Goal: Information Seeking & Learning: Find specific fact

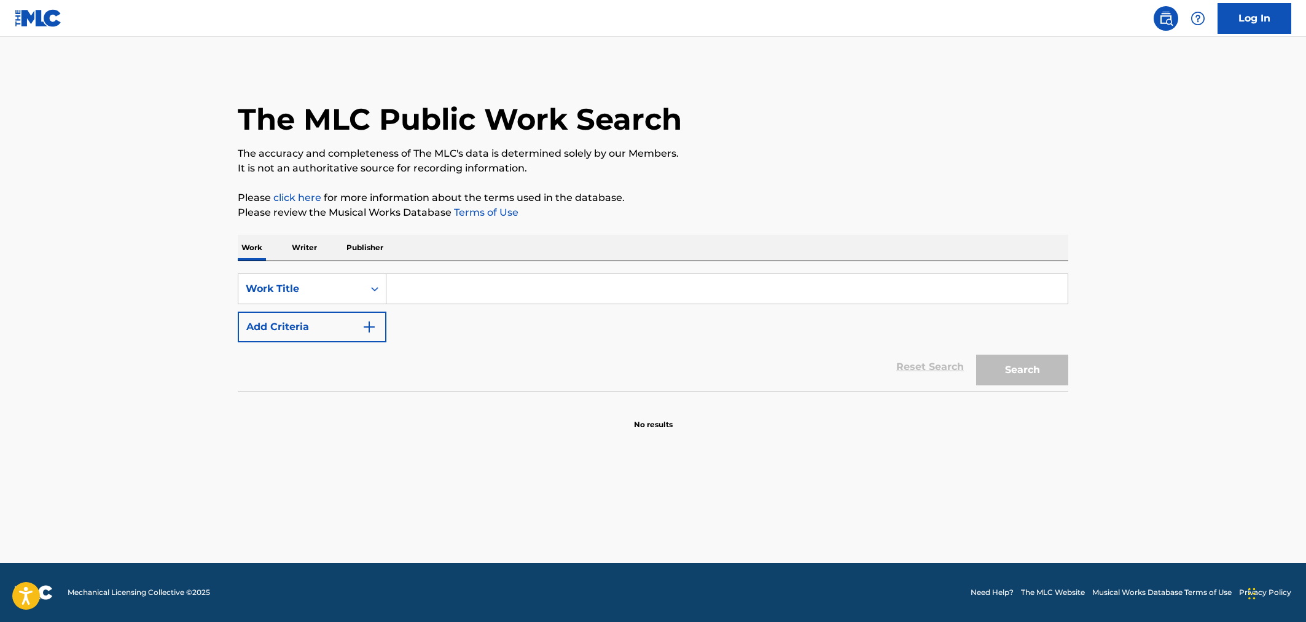
click at [417, 290] on input "Search Form" at bounding box center [726, 288] width 681 height 29
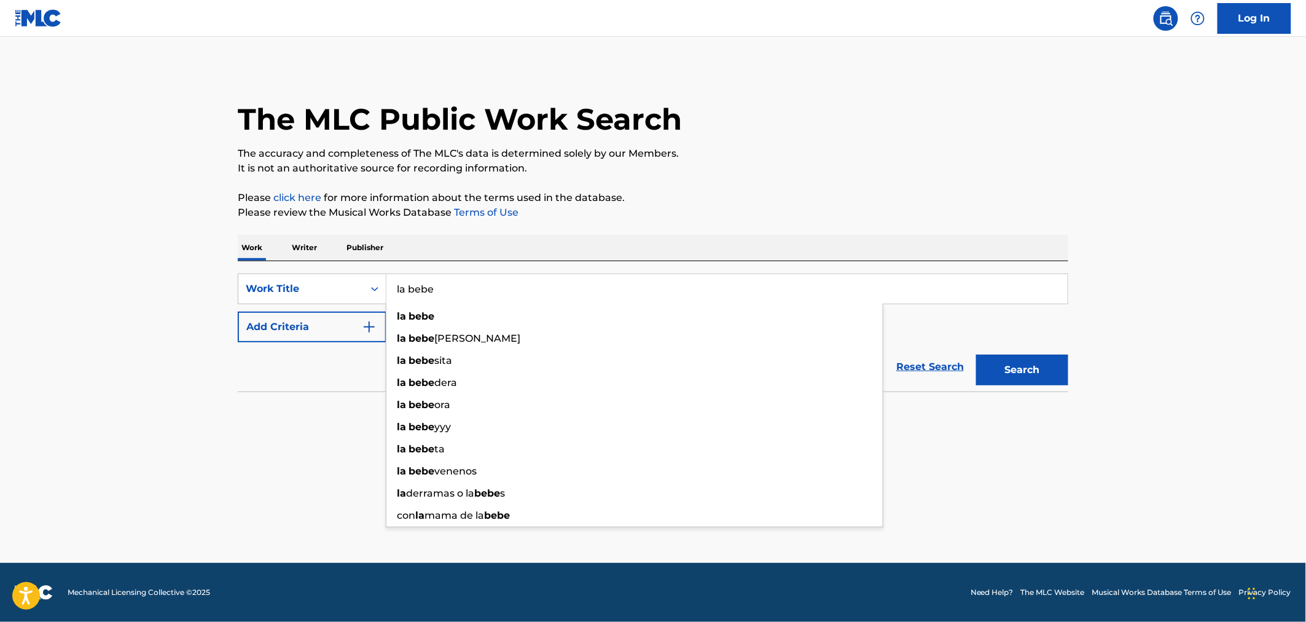
type input "la bebe"
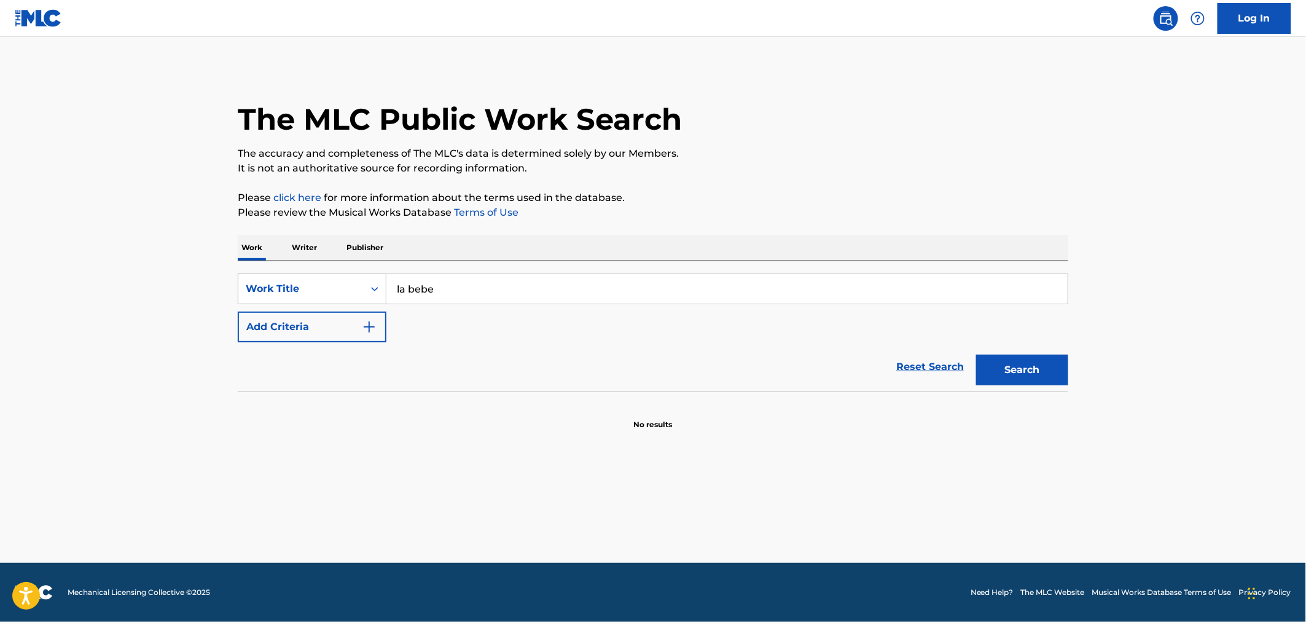
click at [347, 315] on button "Add Criteria" at bounding box center [312, 327] width 149 height 31
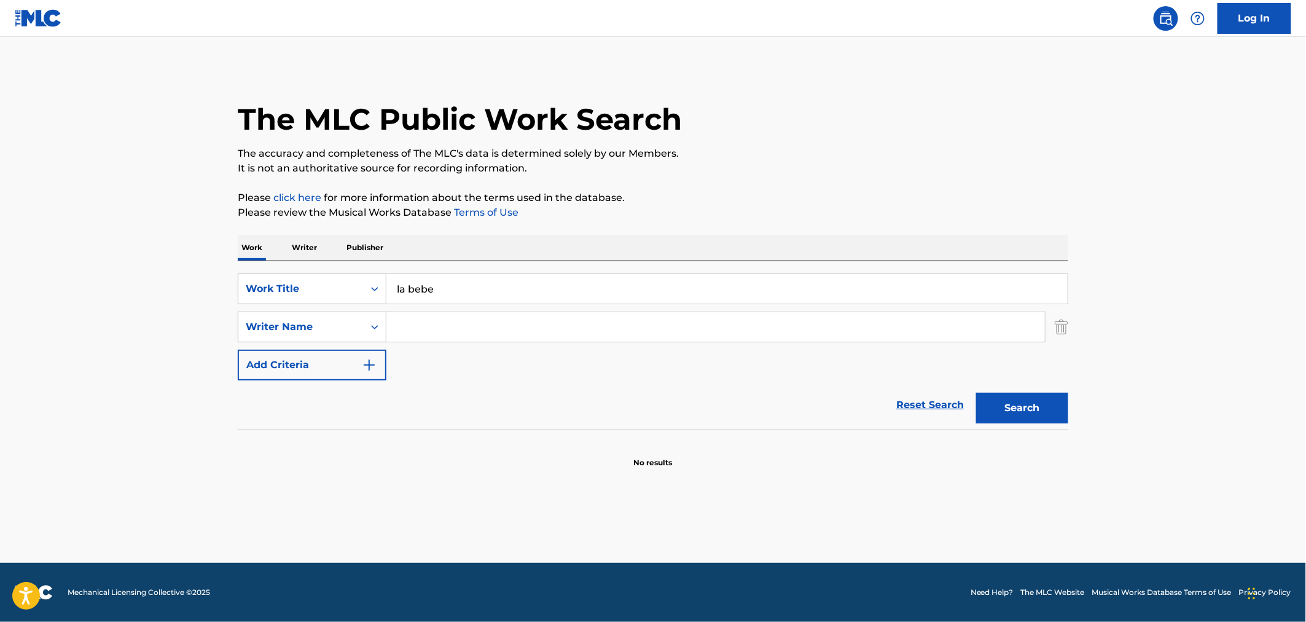
click at [506, 330] on input "Search Form" at bounding box center [715, 326] width 659 height 29
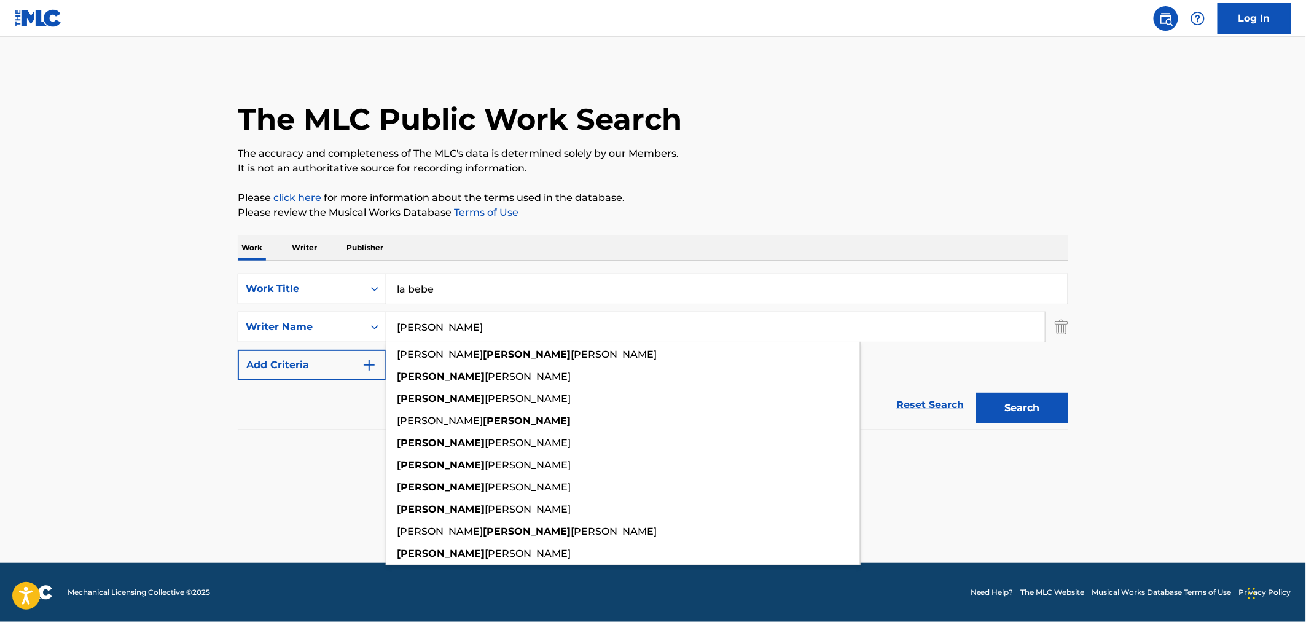
type input "[PERSON_NAME]"
click at [1042, 404] on button "Search" at bounding box center [1022, 408] width 92 height 31
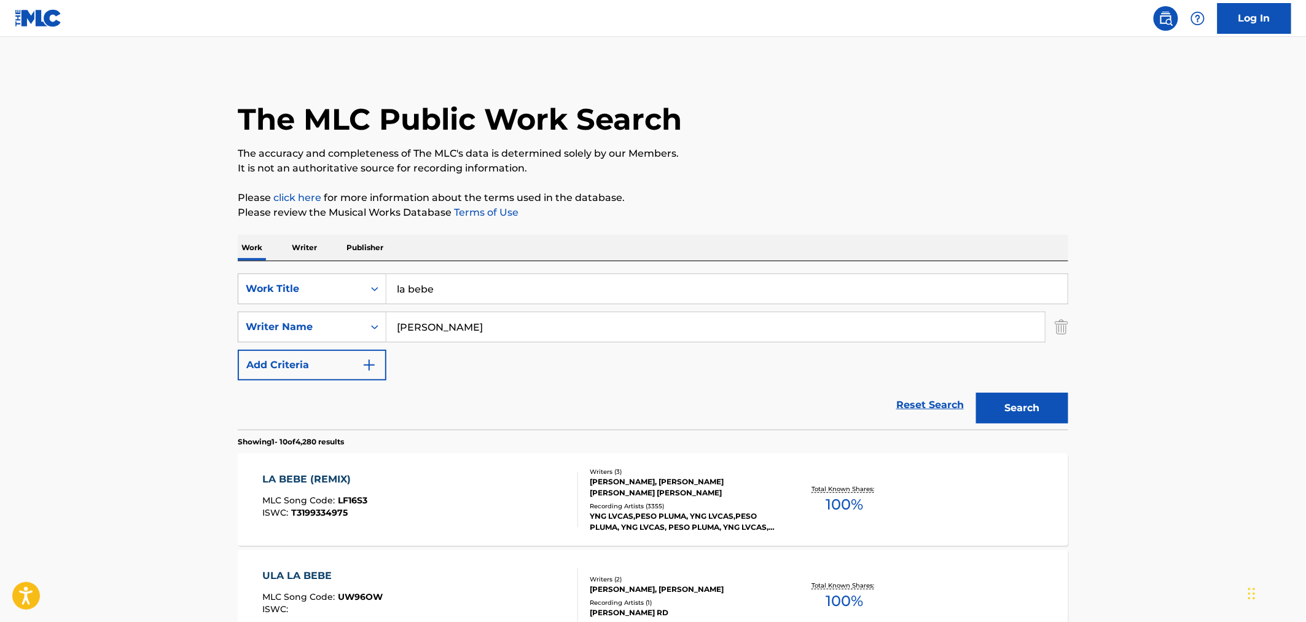
scroll to position [273, 0]
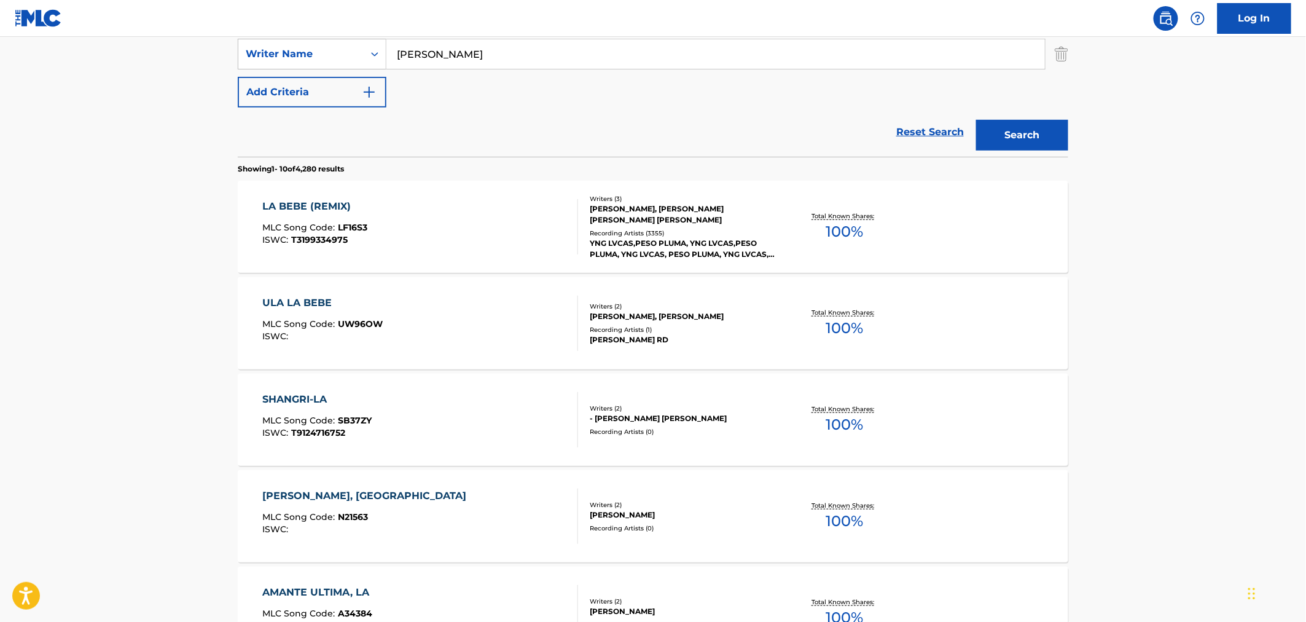
click at [490, 209] on div "LA BEBE (REMIX) MLC Song Code : LF16S3 ISWC : T3199334975" at bounding box center [421, 226] width 316 height 55
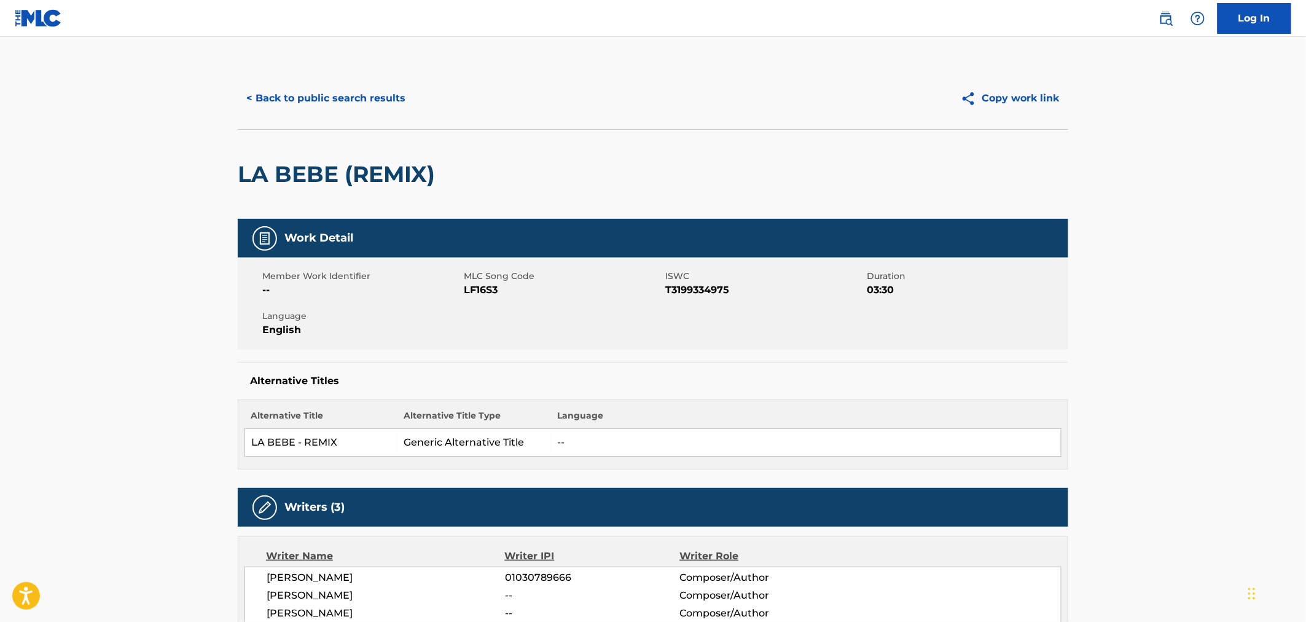
click at [275, 106] on button "< Back to public search results" at bounding box center [326, 98] width 176 height 31
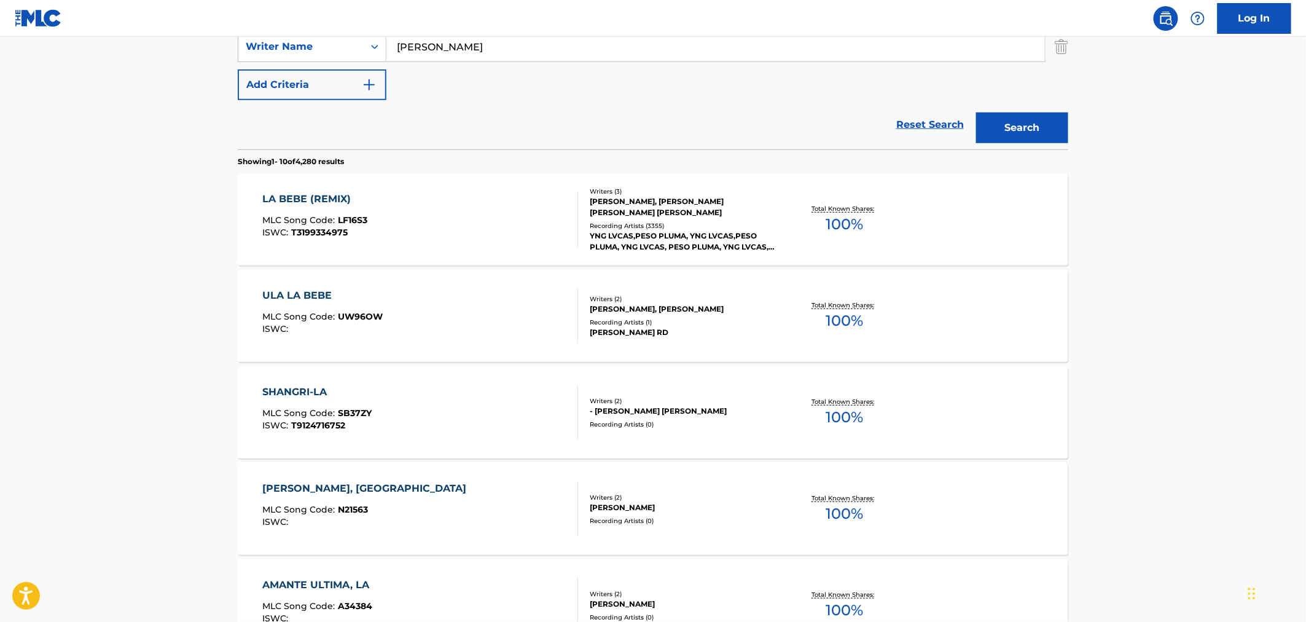
scroll to position [273, 0]
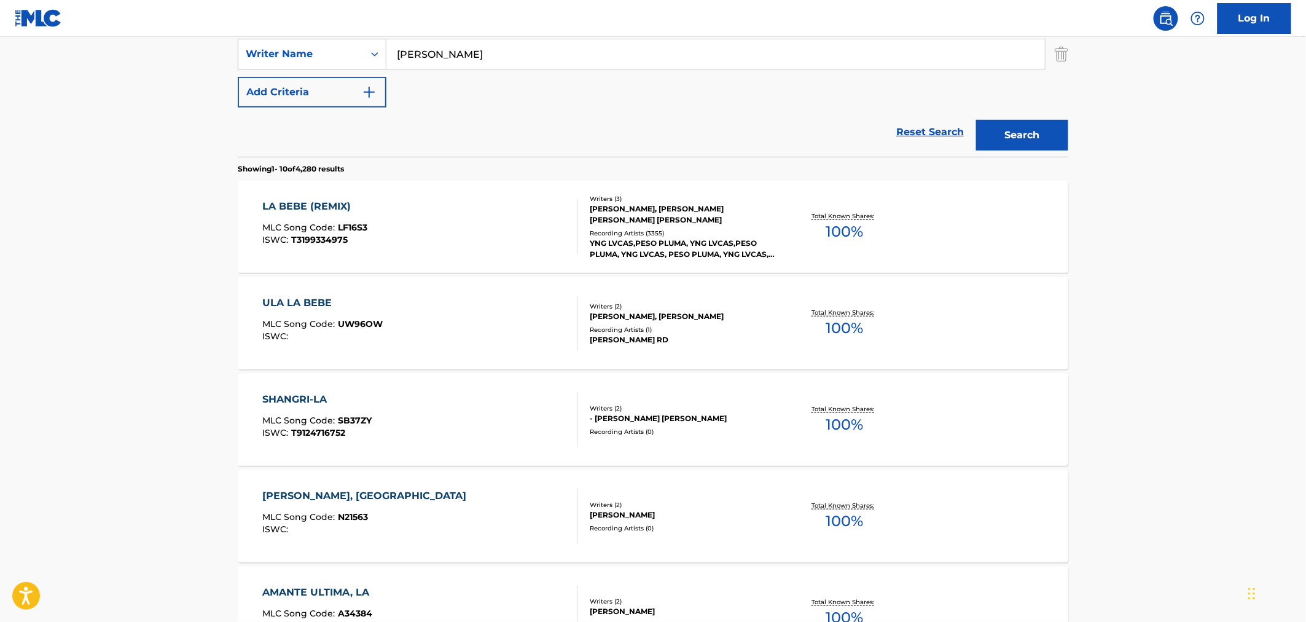
click at [532, 323] on div "ULA LA BEBE MLC Song Code : UW96OW ISWC :" at bounding box center [421, 323] width 316 height 55
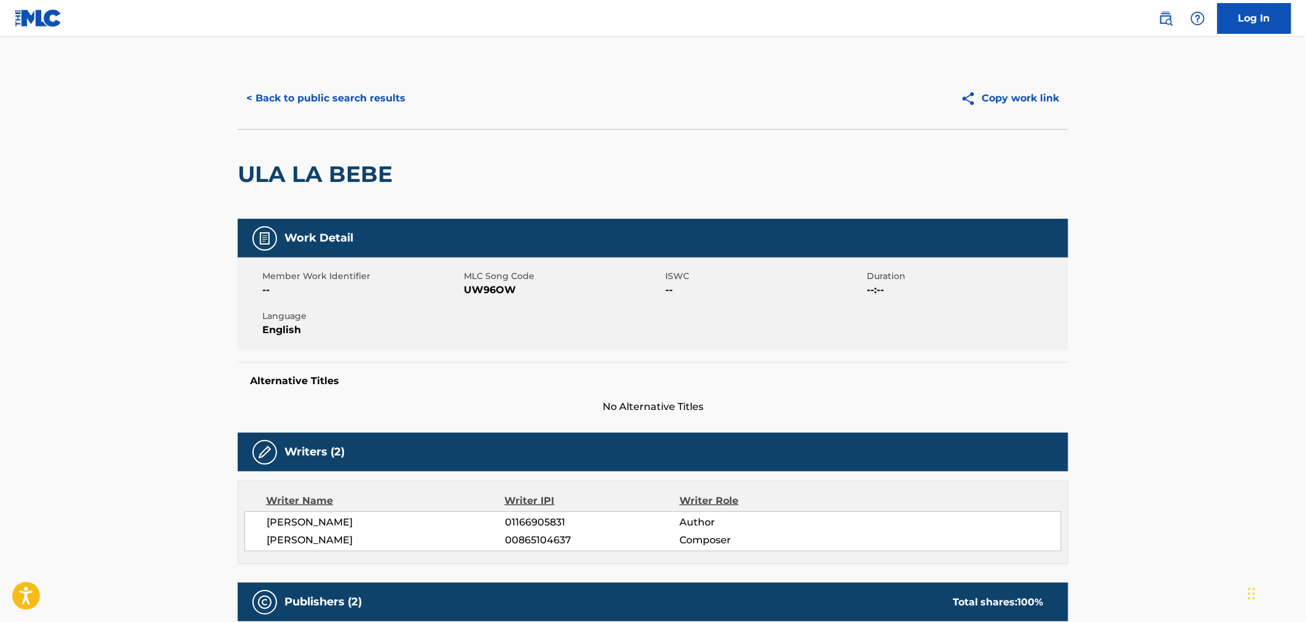
click at [316, 81] on div "< Back to public search results Copy work link" at bounding box center [653, 98] width 831 height 61
click at [274, 101] on button "< Back to public search results" at bounding box center [326, 98] width 176 height 31
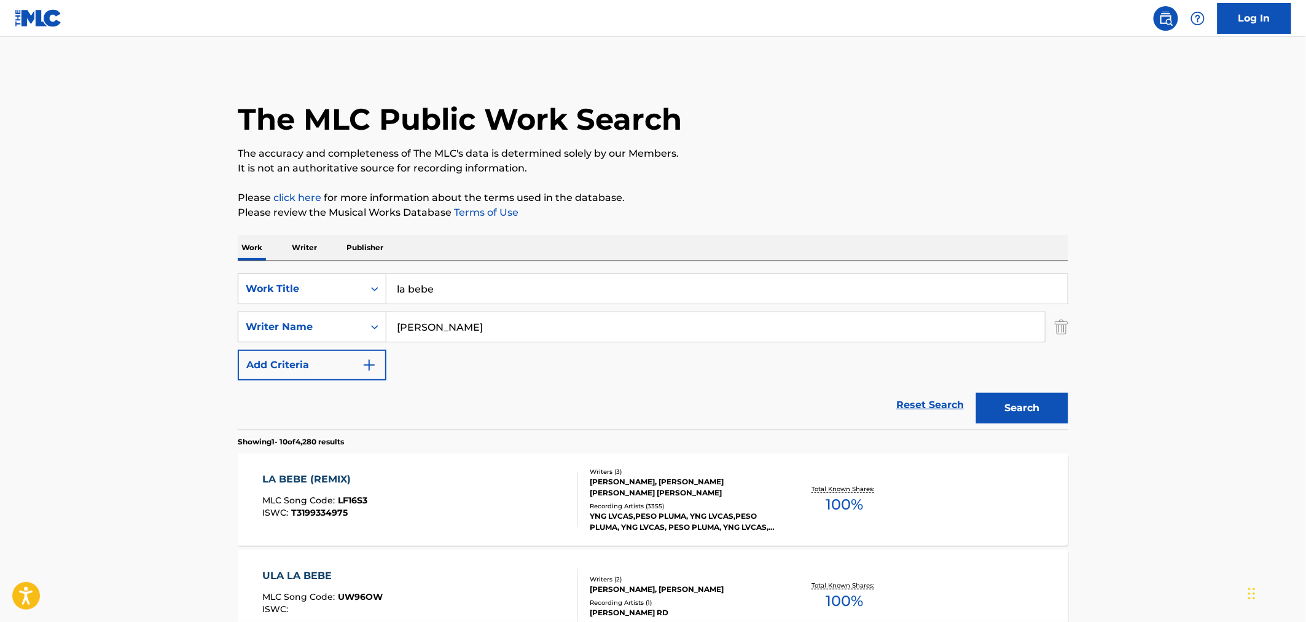
click at [500, 334] on input "[PERSON_NAME]" at bounding box center [715, 326] width 659 height 29
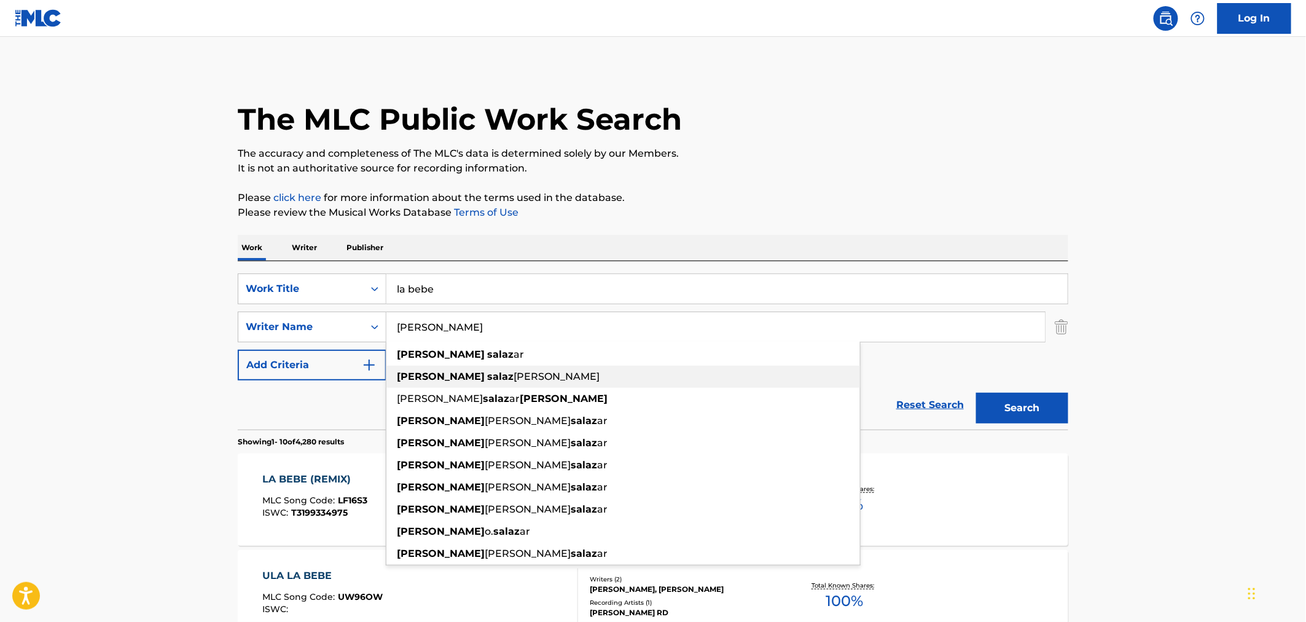
click at [514, 372] on span "[PERSON_NAME]" at bounding box center [557, 377] width 86 height 12
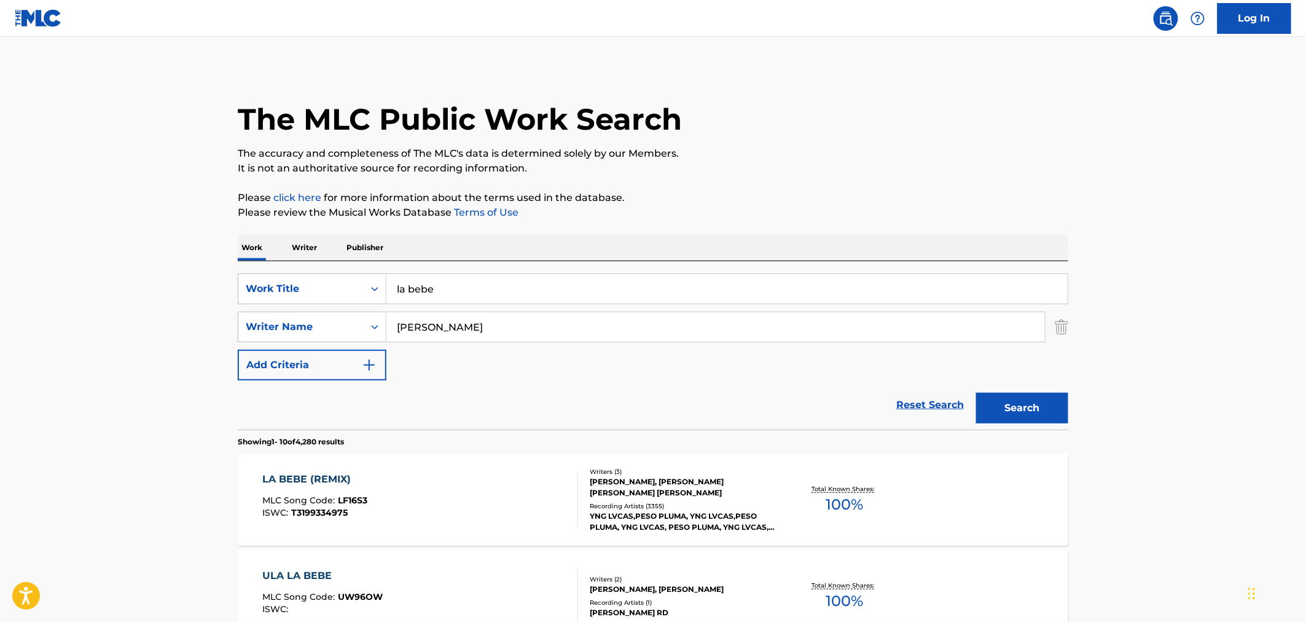
drag, startPoint x: 545, startPoint y: 335, endPoint x: 483, endPoint y: 331, distance: 62.2
click at [483, 331] on input "[PERSON_NAME]" at bounding box center [715, 326] width 659 height 29
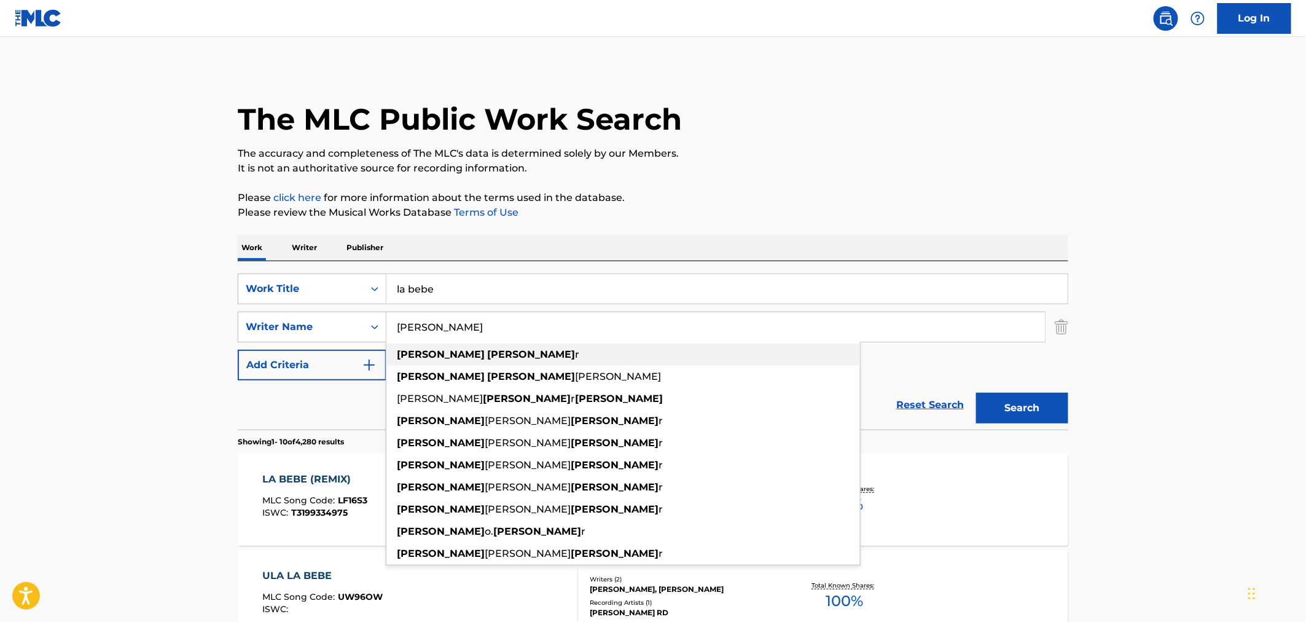
click at [493, 353] on div "[PERSON_NAME] r" at bounding box center [623, 354] width 474 height 22
type input "[PERSON_NAME]"
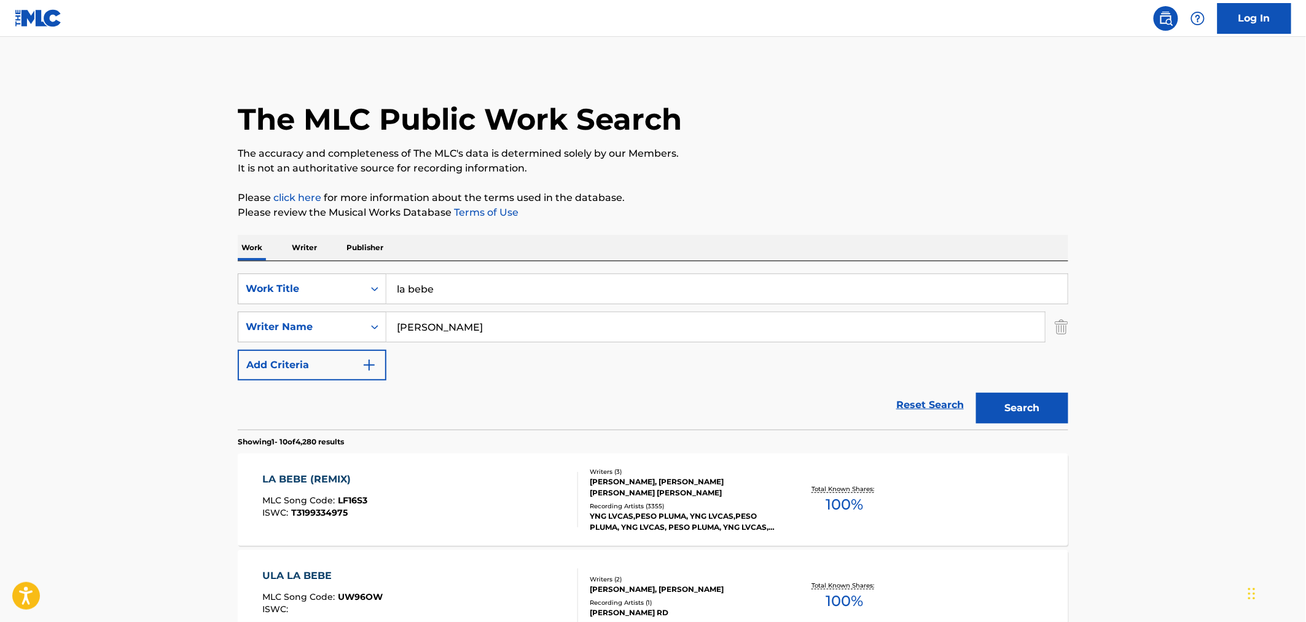
click at [1016, 401] on button "Search" at bounding box center [1022, 408] width 92 height 31
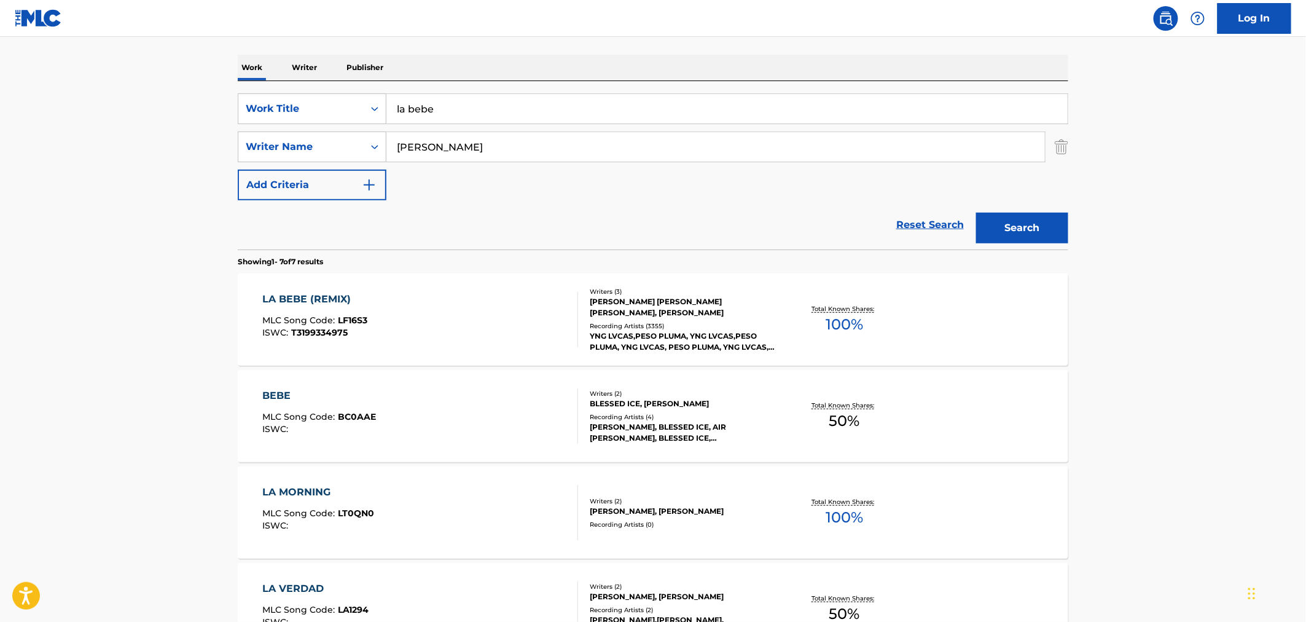
scroll to position [341, 0]
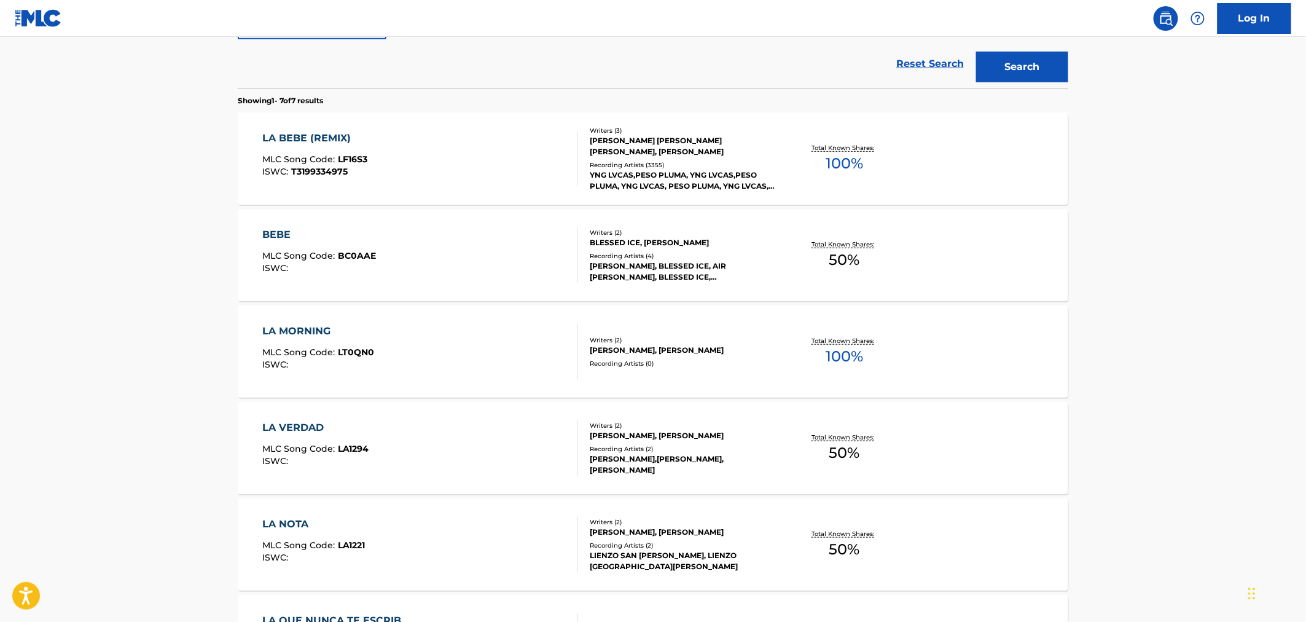
click at [437, 245] on div "BEBE MLC Song Code : BC0AAE ISWC :" at bounding box center [421, 254] width 316 height 55
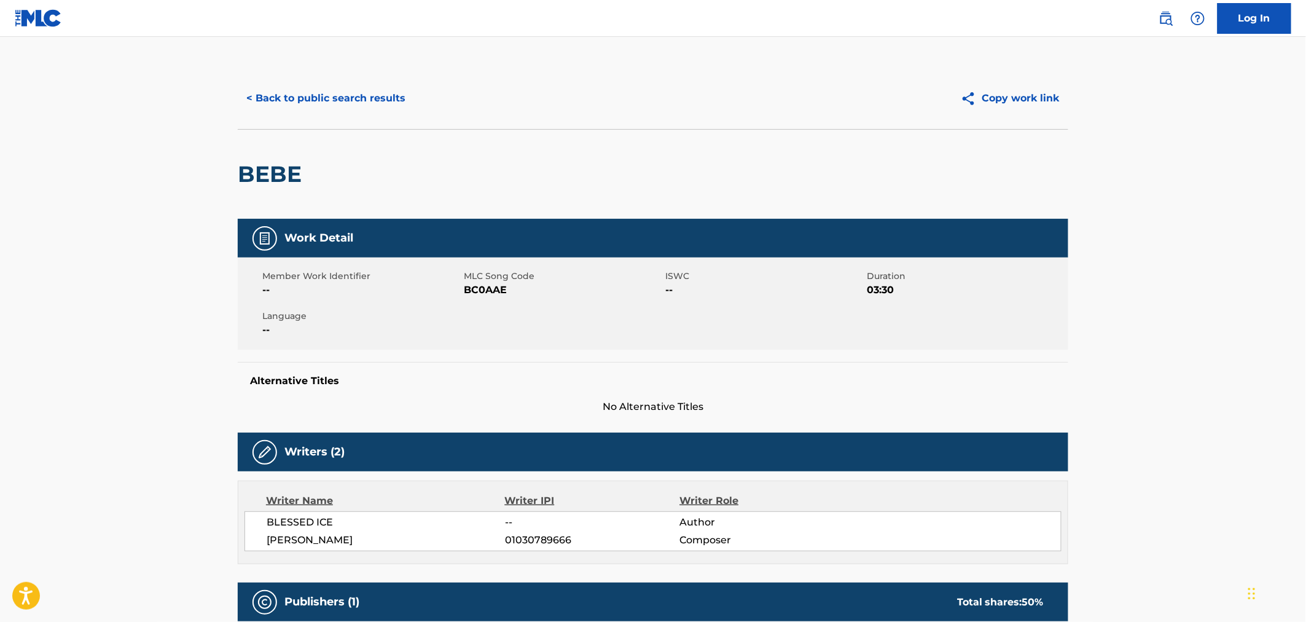
click at [351, 113] on button "< Back to public search results" at bounding box center [326, 98] width 176 height 31
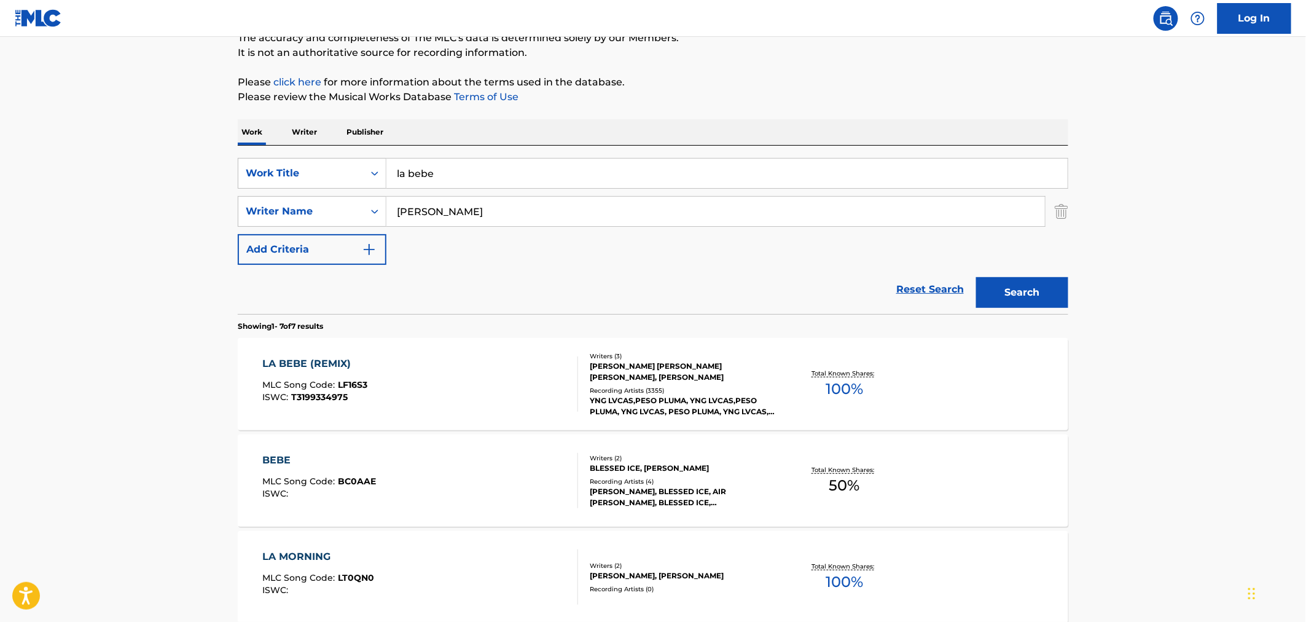
scroll to position [138, 0]
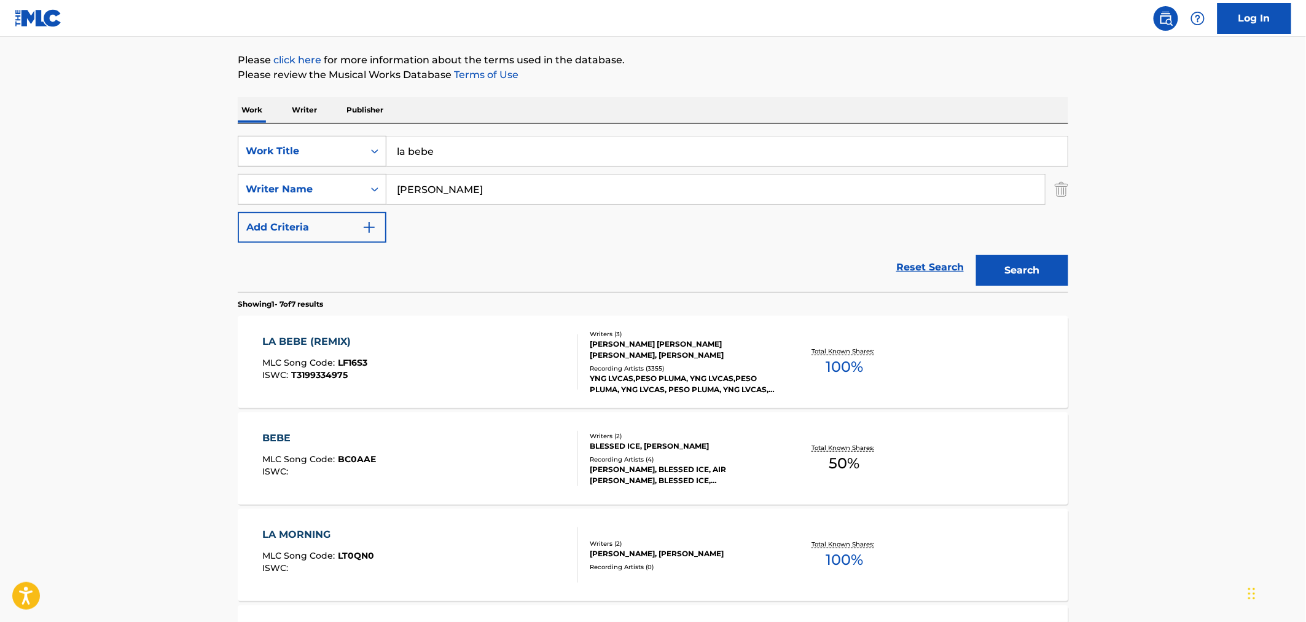
click at [342, 148] on div "Work Title" at bounding box center [301, 151] width 111 height 15
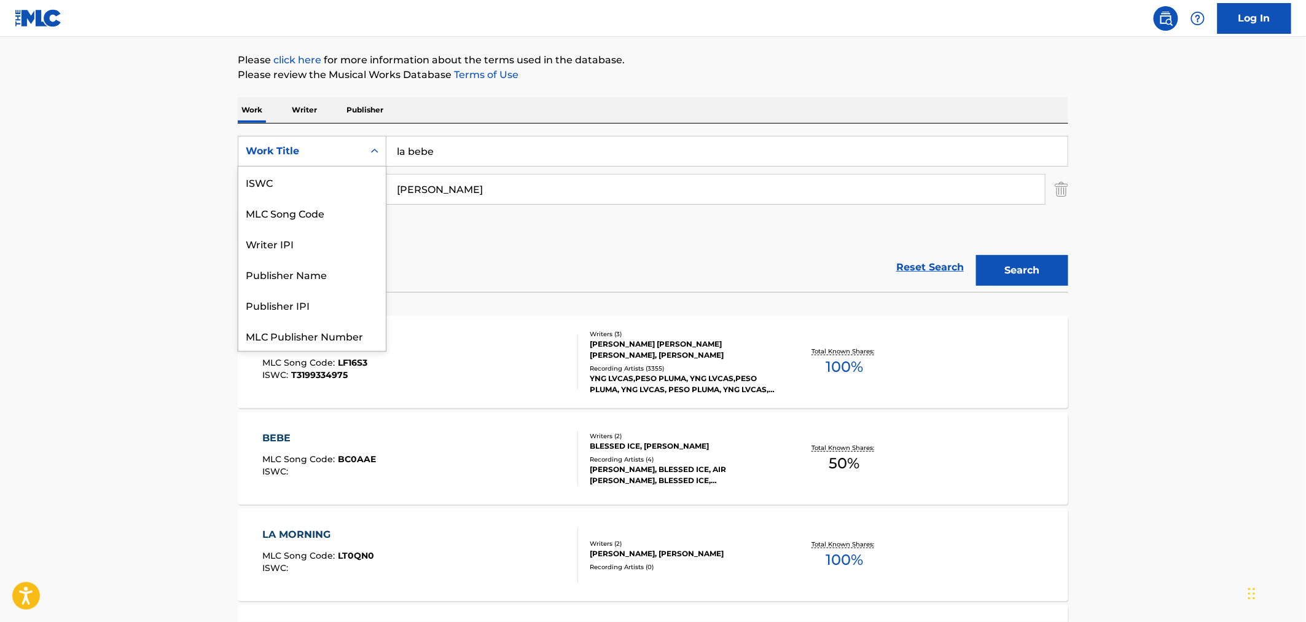
scroll to position [31, 0]
click at [316, 175] on div "MLC Song Code" at bounding box center [311, 182] width 147 height 31
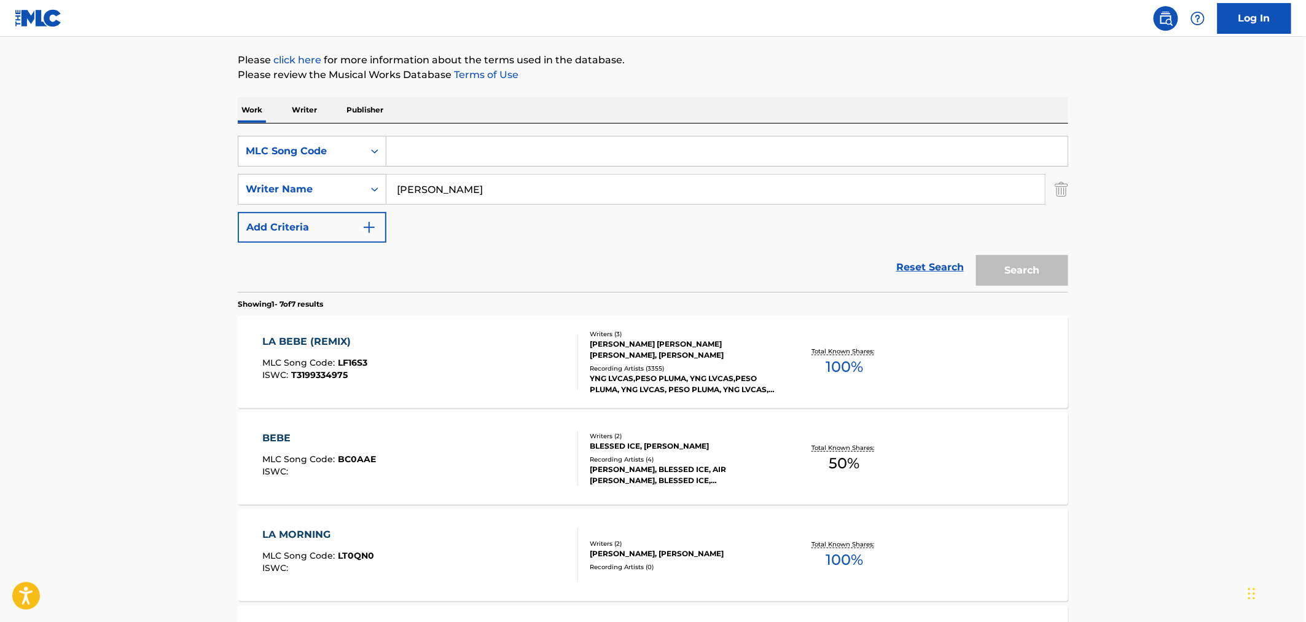
click at [429, 151] on input "Search Form" at bounding box center [726, 150] width 681 height 29
paste input "6193137"
type input "6"
type input "LF0Q7K"
click at [463, 184] on input "[PERSON_NAME]" at bounding box center [715, 189] width 659 height 29
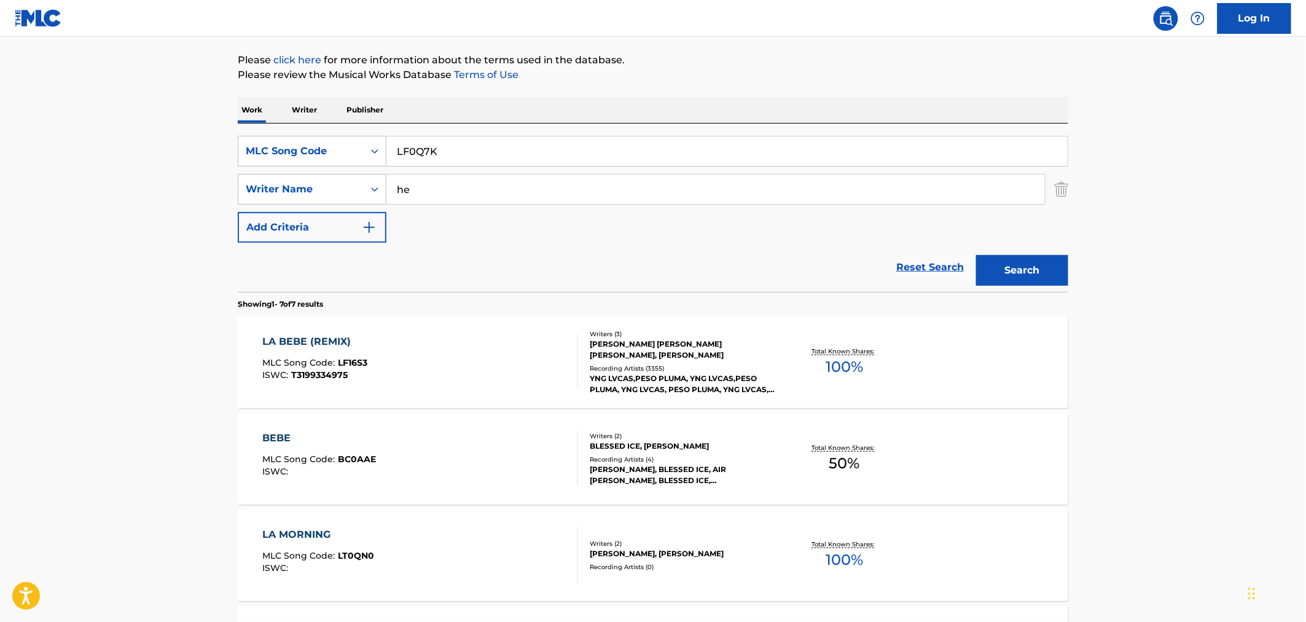
type input "h"
click at [1045, 271] on button "Search" at bounding box center [1022, 270] width 92 height 31
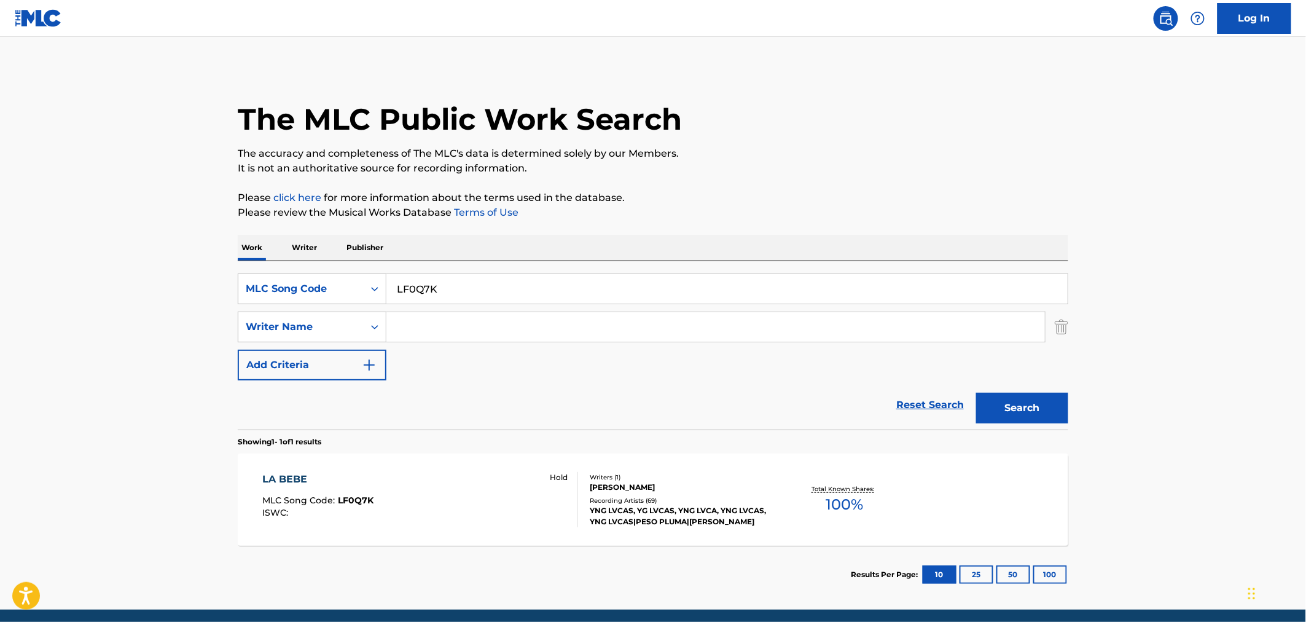
scroll to position [46, 0]
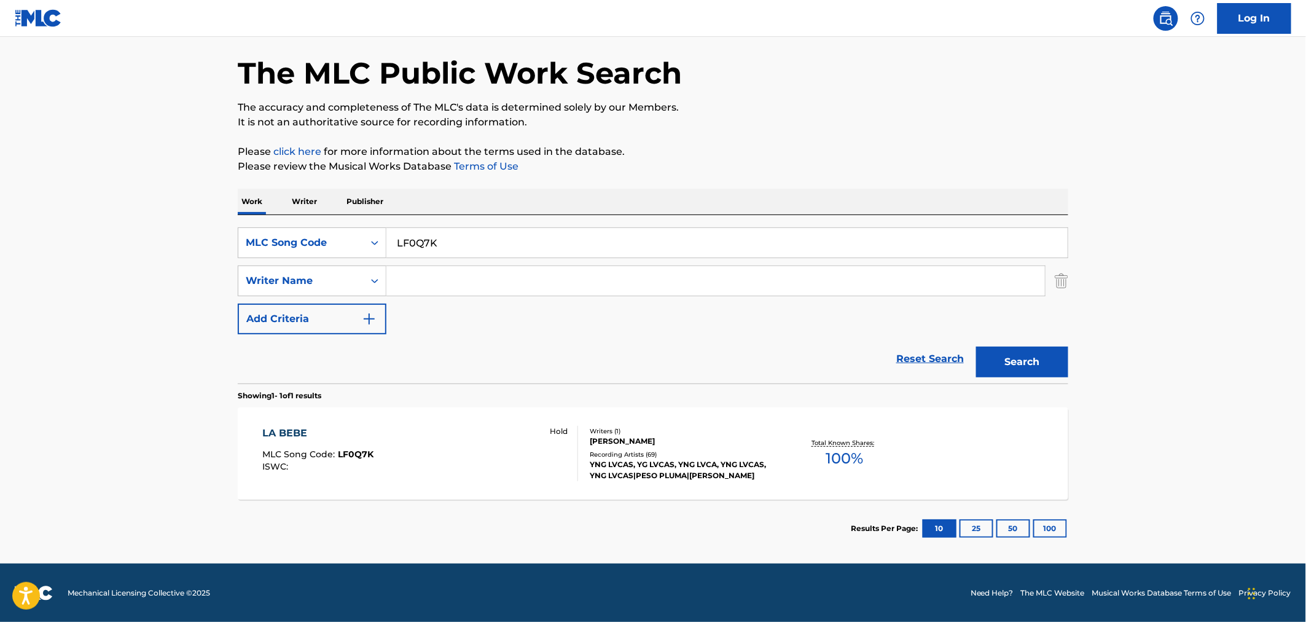
click at [394, 463] on div "LA BEBE MLC Song Code : LF0Q7K ISWC : Hold" at bounding box center [421, 453] width 316 height 55
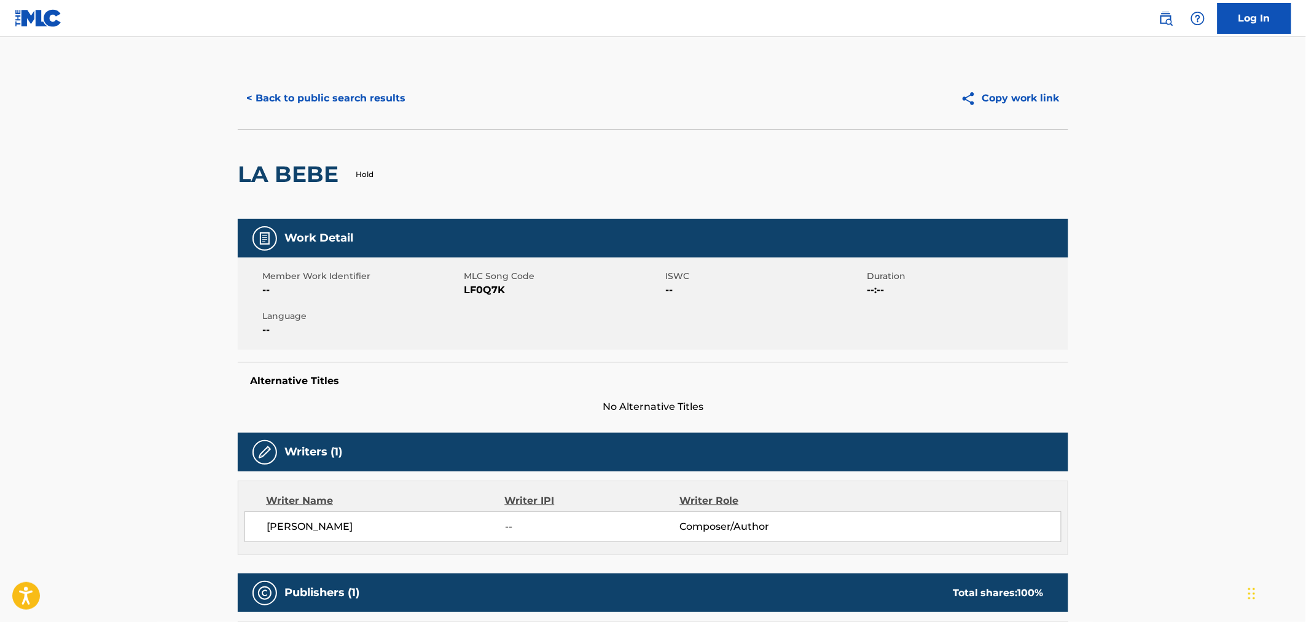
click at [499, 287] on span "LF0Q7K" at bounding box center [563, 290] width 198 height 15
copy span "LF0Q7K"
click at [300, 96] on button "< Back to public search results" at bounding box center [326, 98] width 176 height 31
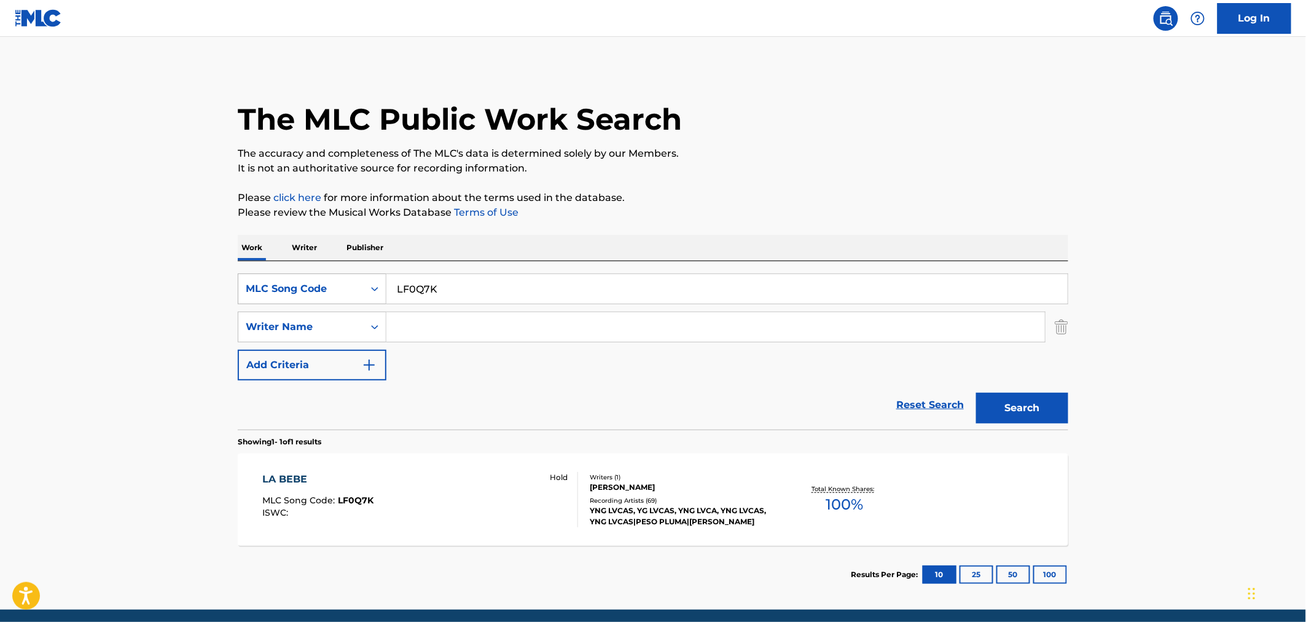
drag, startPoint x: 445, startPoint y: 283, endPoint x: 332, endPoint y: 281, distance: 112.5
click at [365, 283] on div "SearchWithCriteria79ac4157-7242-47a9-a250-8494f347dfc1 MLC Song Code LF0Q7K" at bounding box center [653, 288] width 831 height 31
click at [333, 281] on div "MLC Song Code" at bounding box center [301, 288] width 111 height 15
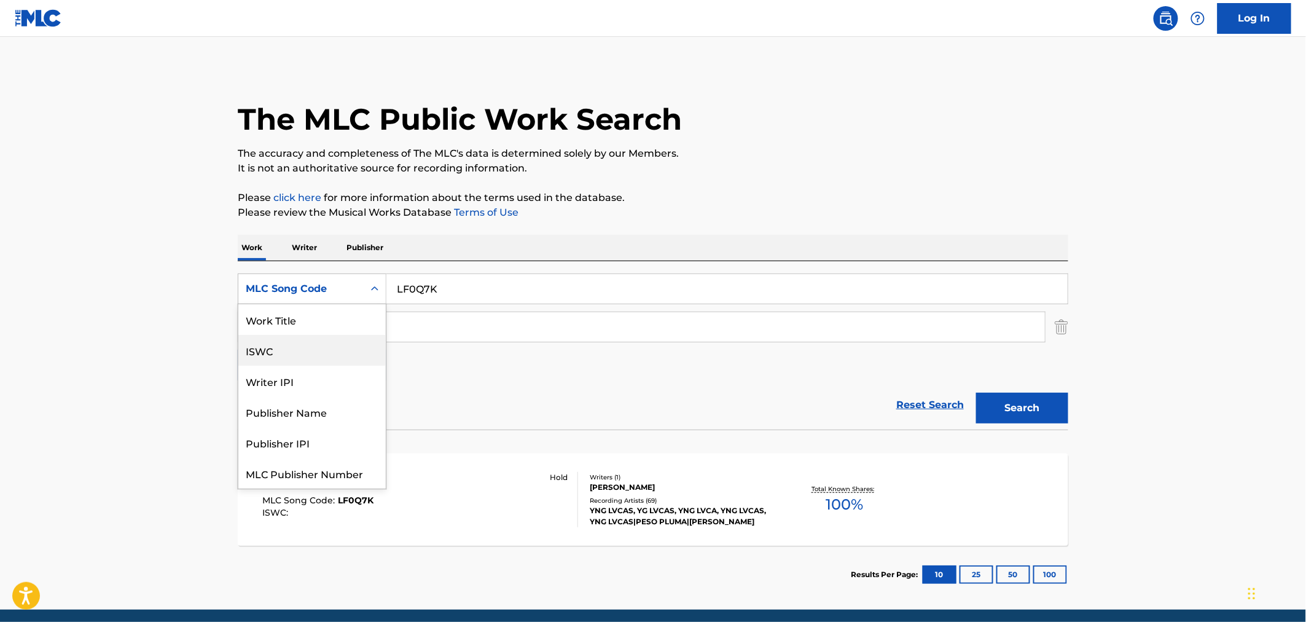
click at [294, 318] on div "Work Title" at bounding box center [311, 319] width 147 height 31
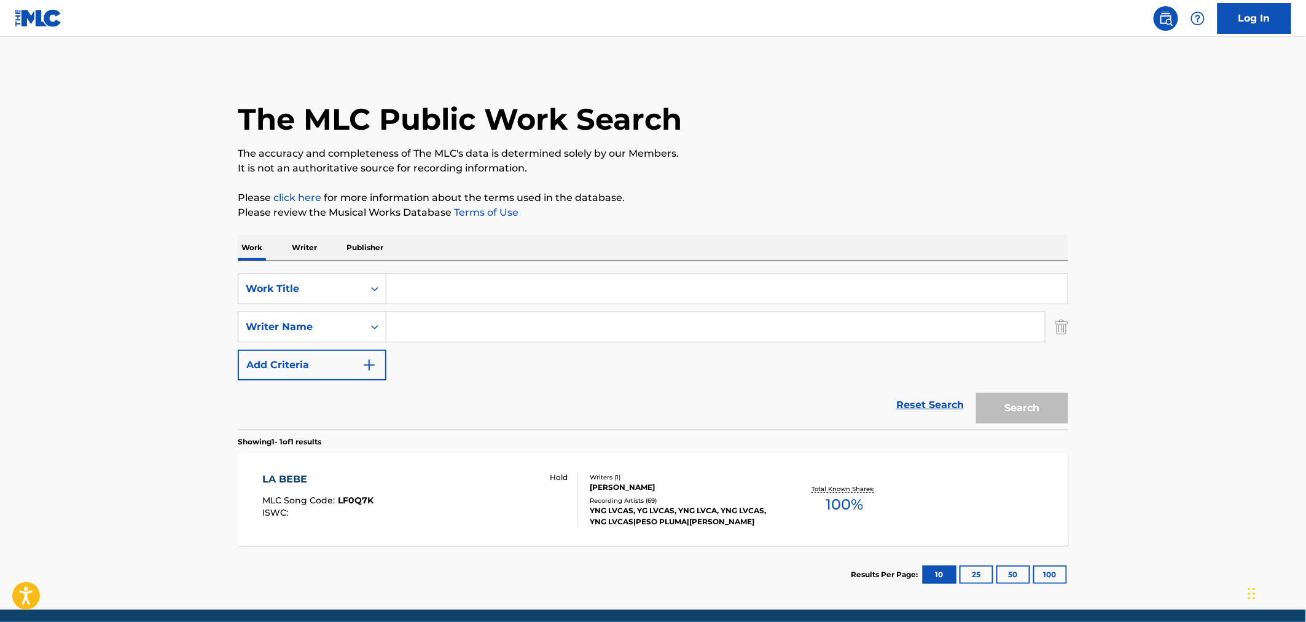
click at [464, 287] on input "Search Form" at bounding box center [726, 288] width 681 height 29
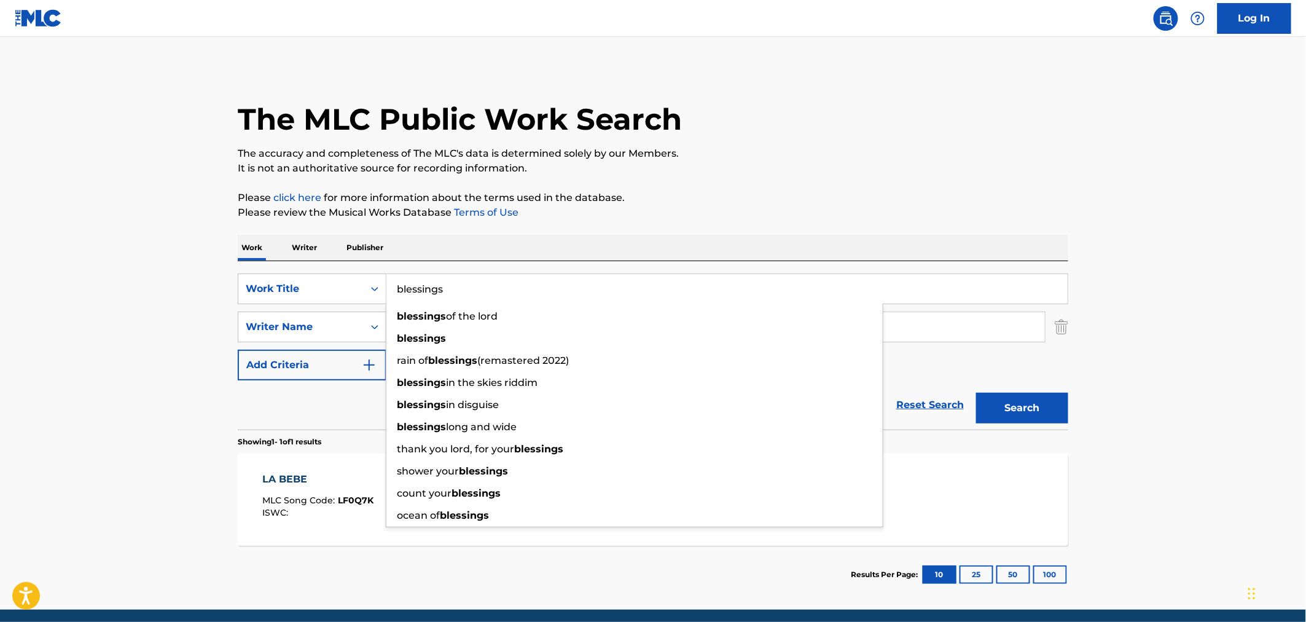
type input "blessings"
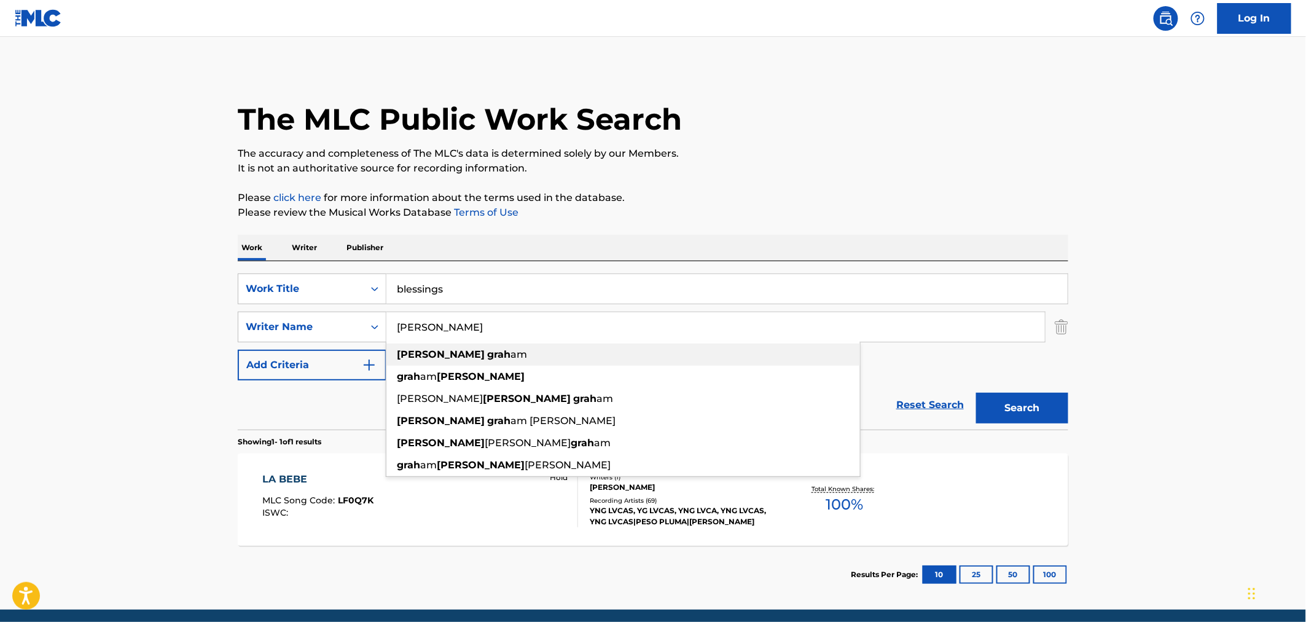
click at [485, 348] on div "[PERSON_NAME] am" at bounding box center [623, 354] width 474 height 22
type input "[PERSON_NAME]"
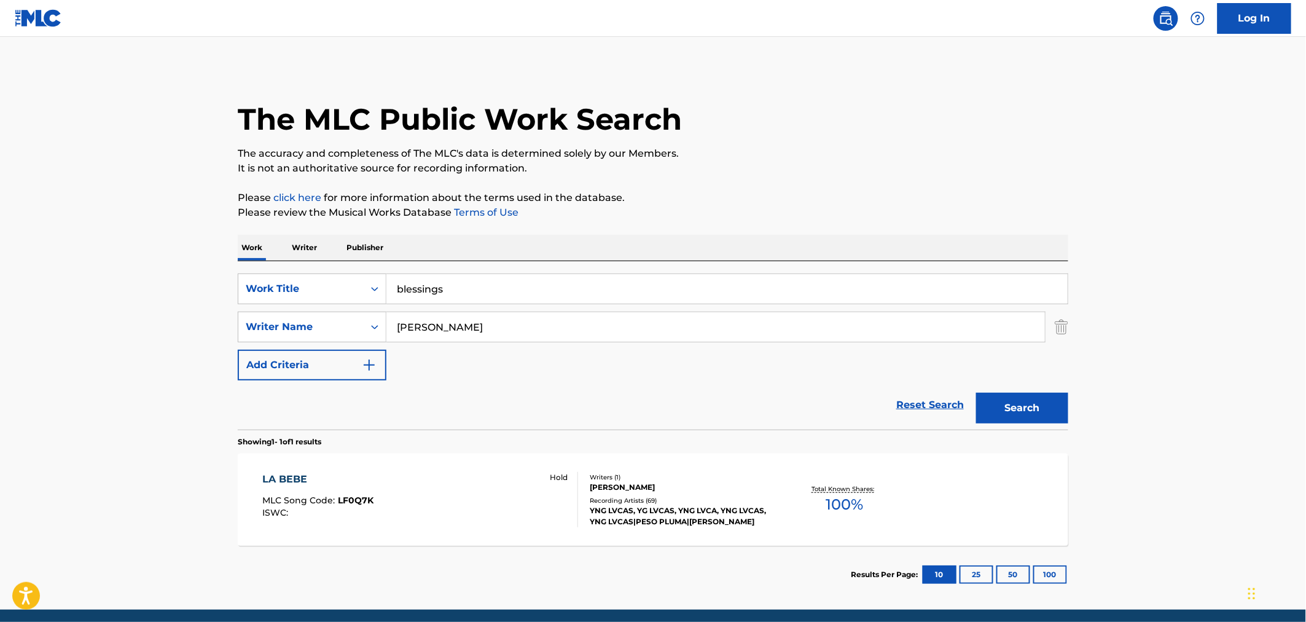
click at [1008, 396] on button "Search" at bounding box center [1022, 408] width 92 height 31
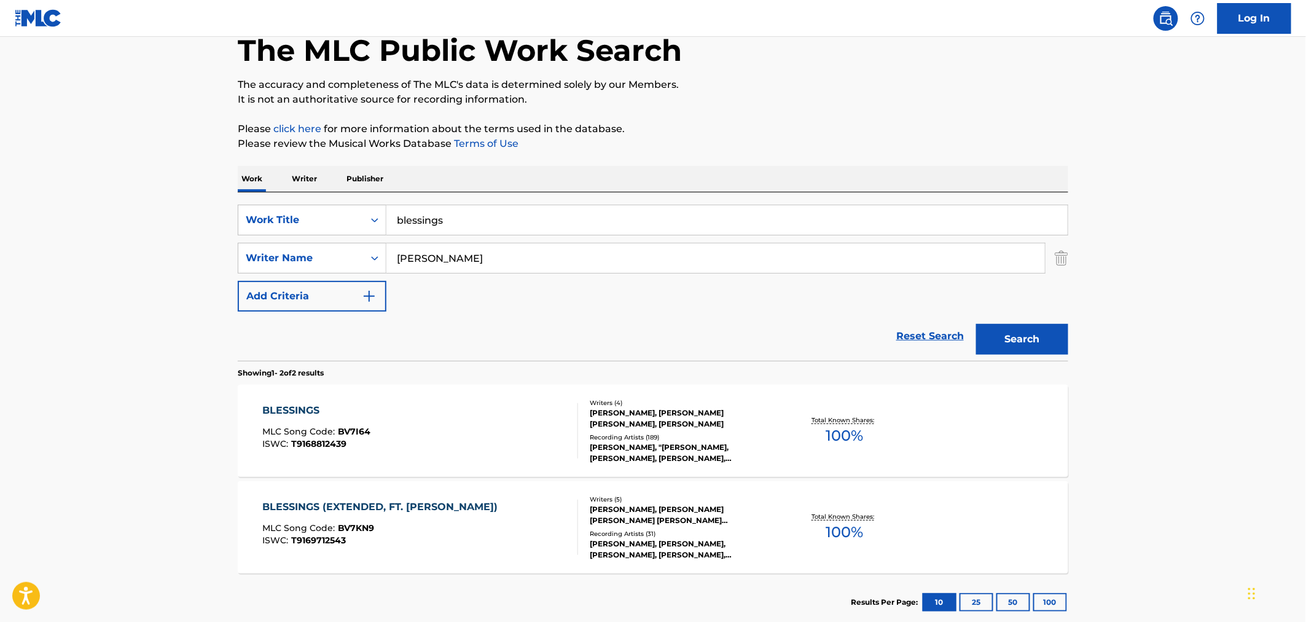
scroll to position [143, 0]
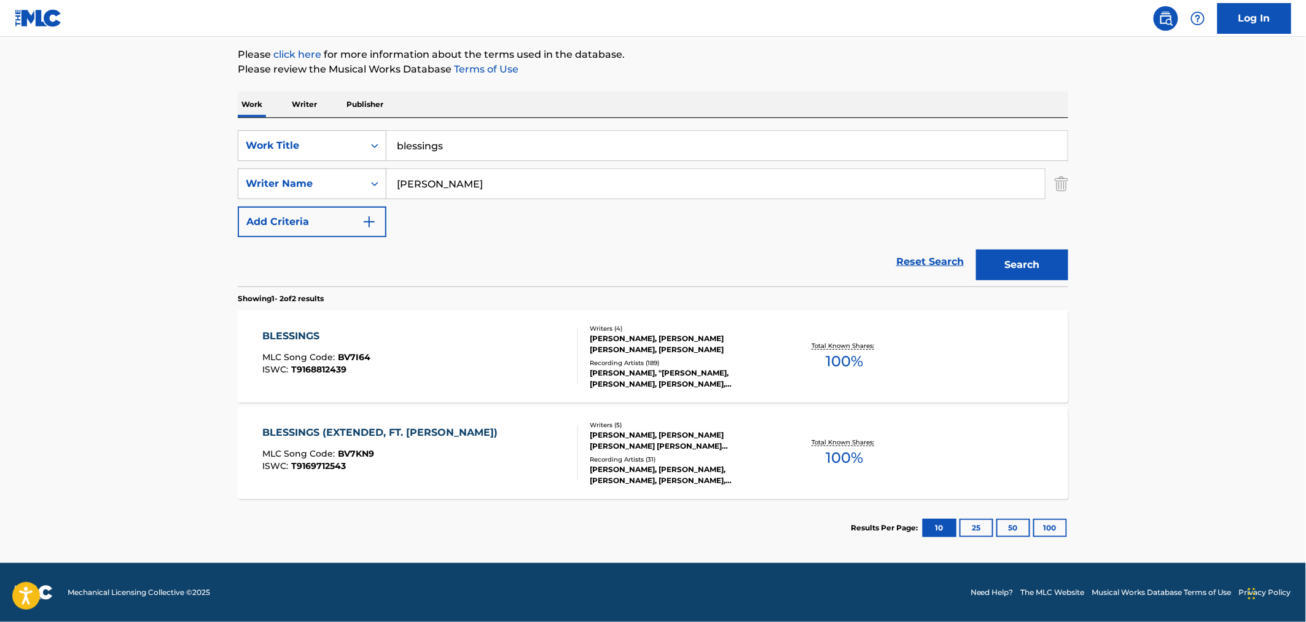
click at [436, 378] on div "BLESSINGS MLC Song Code : BV7I64 ISWC : T9168812439" at bounding box center [421, 356] width 316 height 55
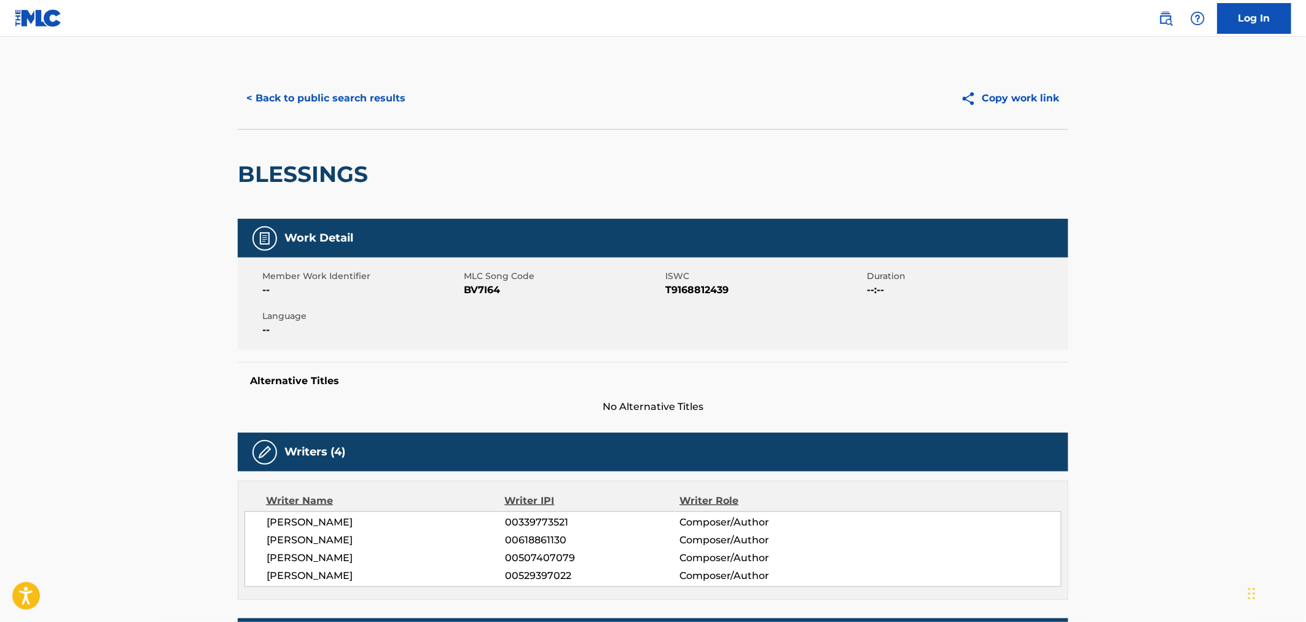
click at [305, 112] on button "< Back to public search results" at bounding box center [326, 98] width 176 height 31
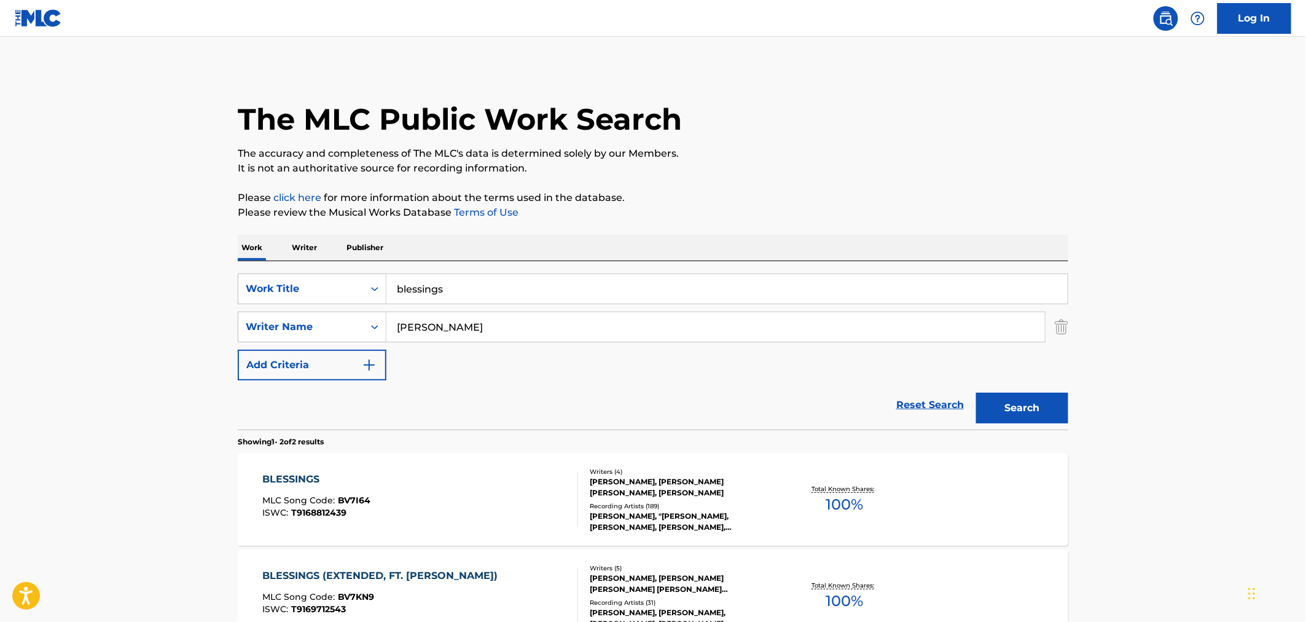
scroll to position [73, 0]
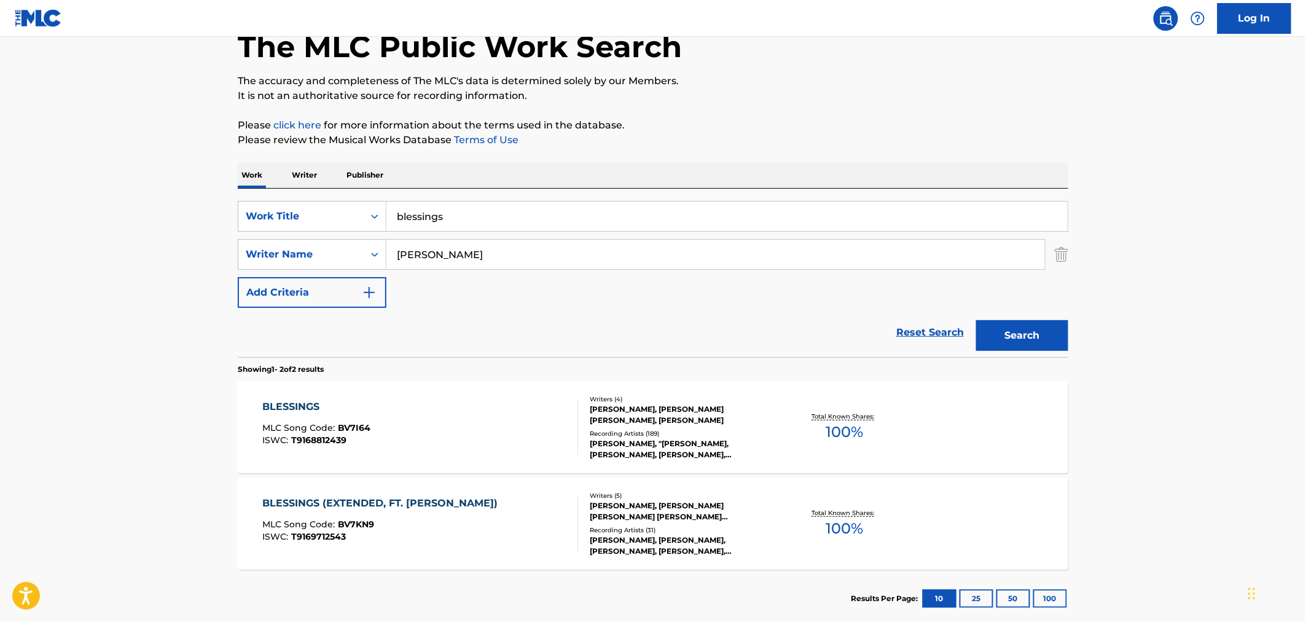
click at [424, 532] on div "ISWC : T9169712543" at bounding box center [383, 536] width 241 height 9
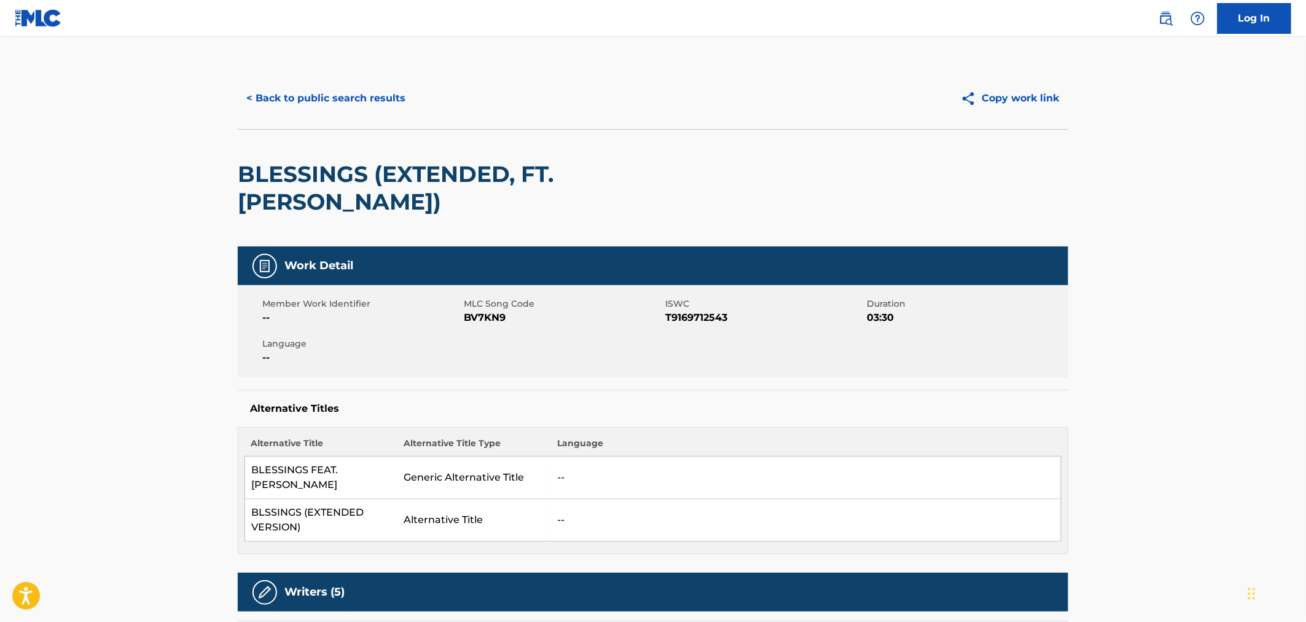
click at [279, 106] on button "< Back to public search results" at bounding box center [326, 98] width 176 height 31
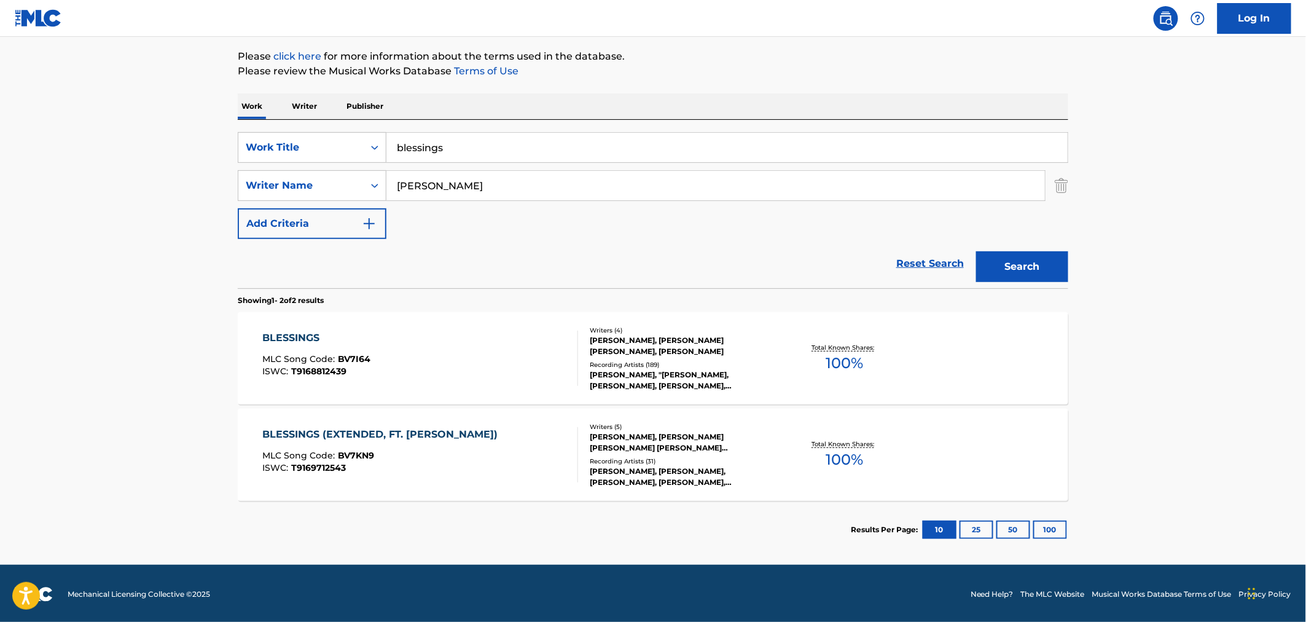
scroll to position [143, 0]
